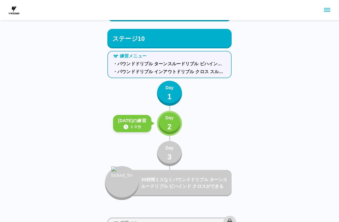
scroll to position [4209, 0]
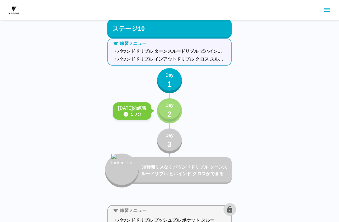
click at [175, 111] on button "Day 2" at bounding box center [169, 110] width 25 height 25
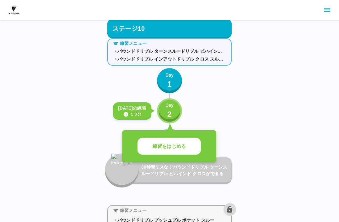
click at [192, 148] on button "練習をはじめる" at bounding box center [169, 146] width 63 height 17
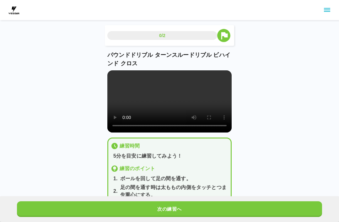
click at [171, 107] on video at bounding box center [169, 101] width 124 height 62
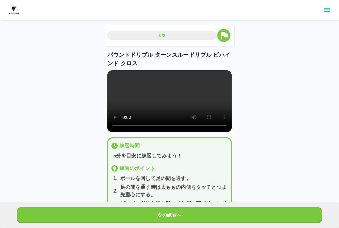
click at [113, 79] on video at bounding box center [169, 101] width 124 height 62
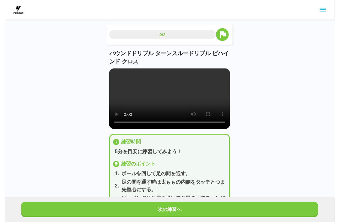
scroll to position [6, 0]
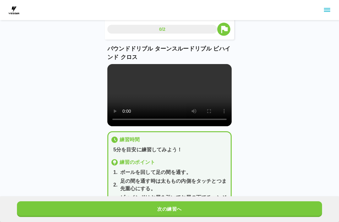
click at [302, 212] on button "次の練習へ" at bounding box center [169, 209] width 305 height 16
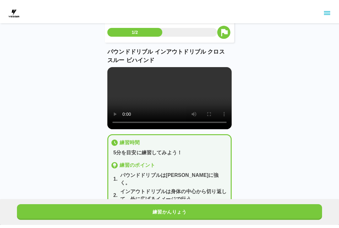
scroll to position [0, 0]
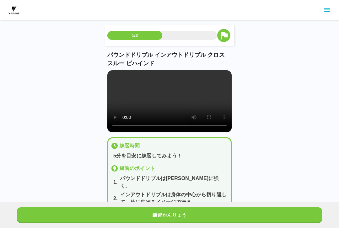
click at [108, 78] on video at bounding box center [169, 101] width 124 height 62
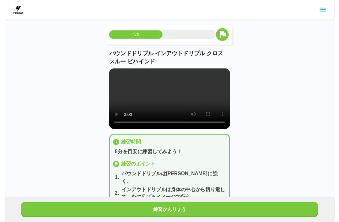
scroll to position [6, 0]
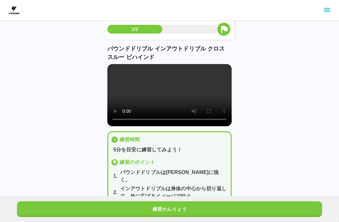
click at [215, 195] on p "インアウトドリブルは身体の中心から切り返して、外に広げるイメージで行う。" at bounding box center [174, 192] width 108 height 15
click at [187, 216] on button "練習かんりょう" at bounding box center [169, 209] width 305 height 16
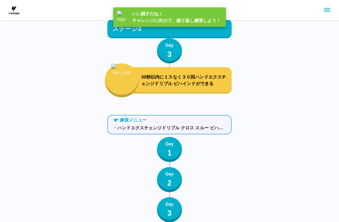
scroll to position [4209, 0]
